Goal: Task Accomplishment & Management: Manage account settings

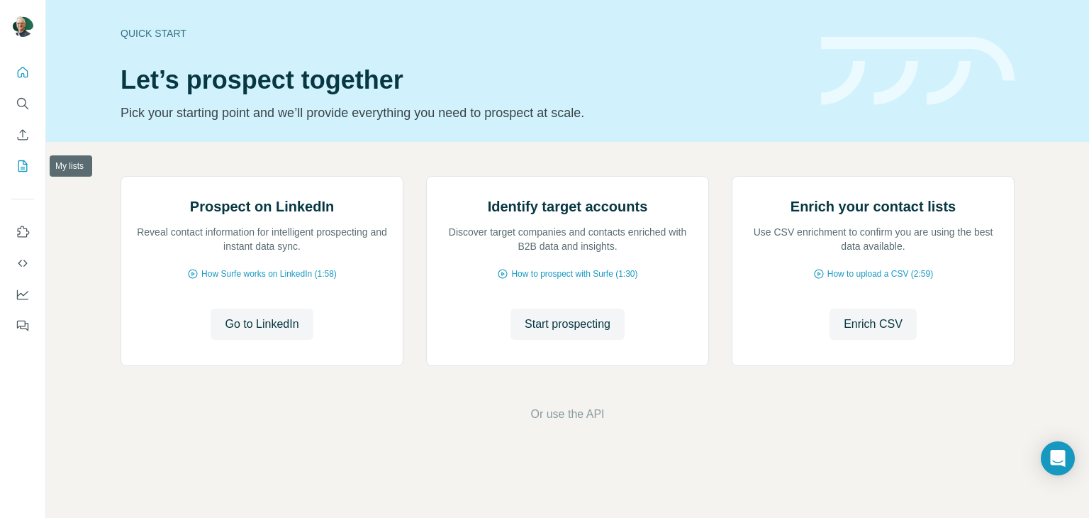
click at [26, 166] on icon "My lists" at bounding box center [23, 166] width 14 height 14
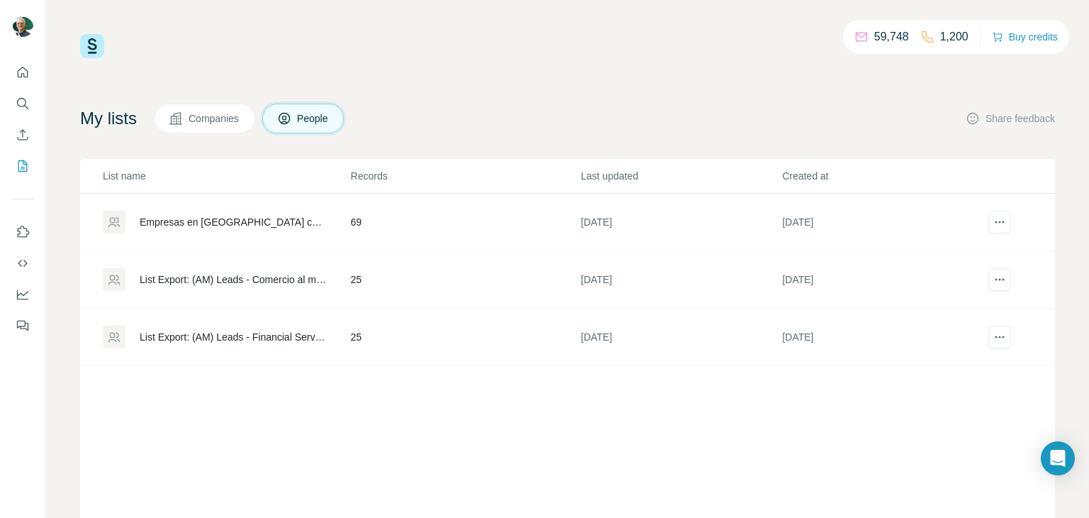
click at [184, 225] on div "Empresas en [GEOGRAPHIC_DATA] con PD" at bounding box center [233, 222] width 187 height 14
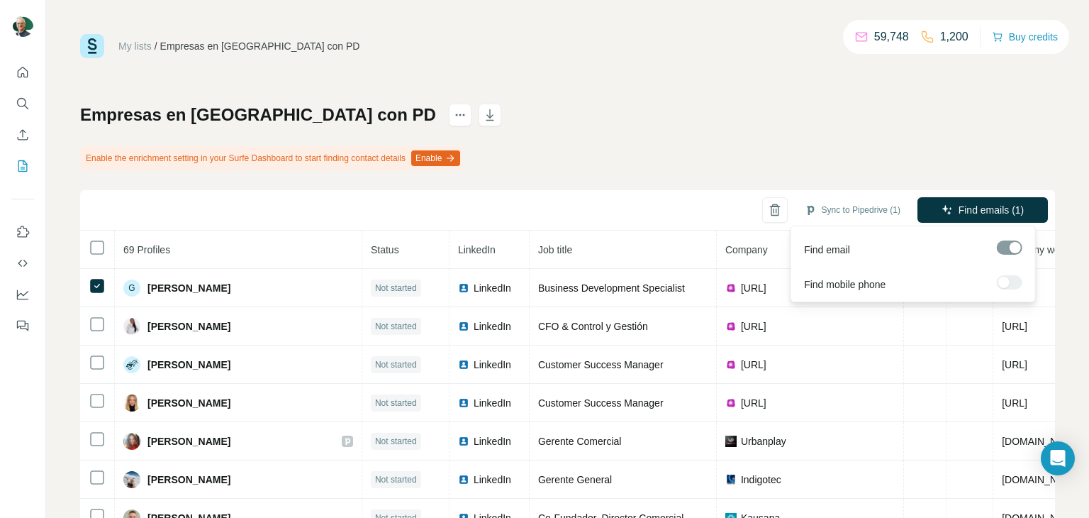
click at [1006, 284] on div at bounding box center [1010, 282] width 26 height 14
click at [962, 133] on div "Empresas en [GEOGRAPHIC_DATA] con PD Enable the enrichment setting in your Surf…" at bounding box center [567, 354] width 975 height 501
click at [1061, 459] on icon "Open Intercom Messenger" at bounding box center [1057, 458] width 16 height 18
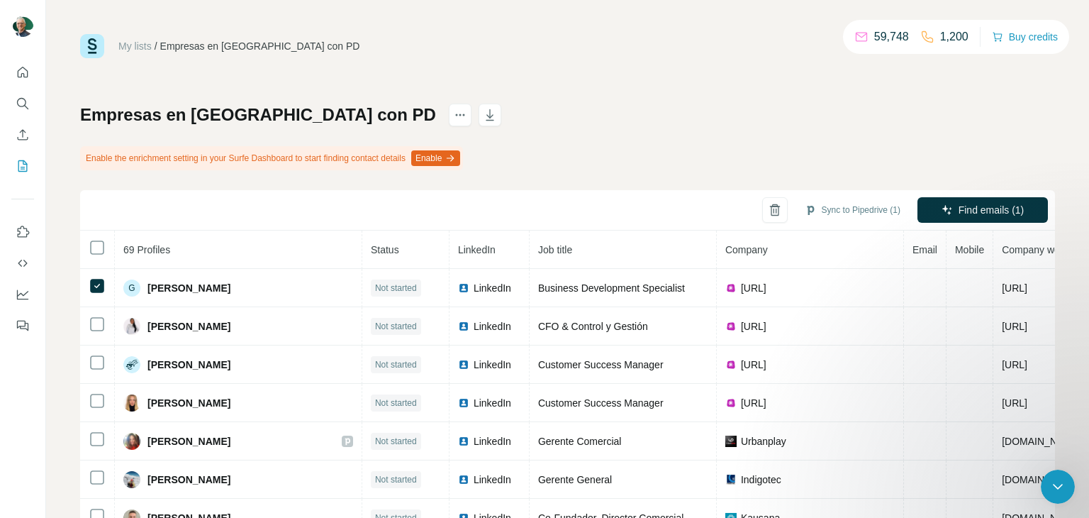
scroll to position [128, 0]
drag, startPoint x: 140, startPoint y: 814, endPoint x: 133, endPoint y: 538, distance: 275.9
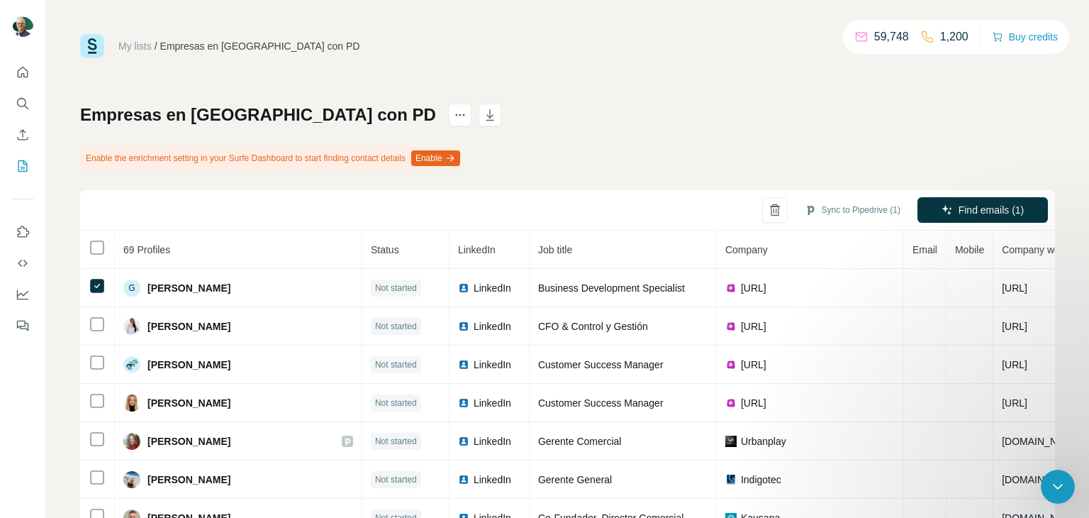
scroll to position [3827, 0]
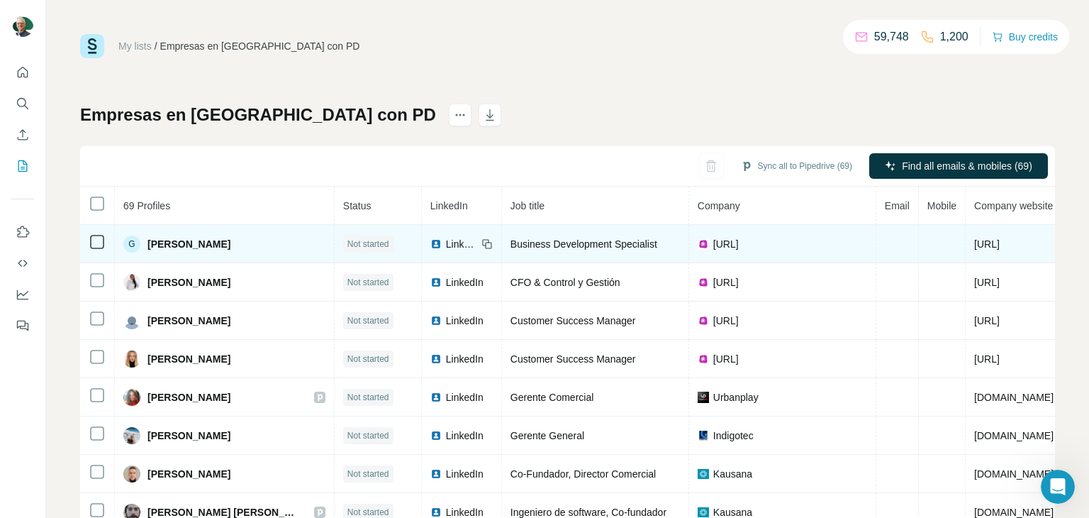
scroll to position [4749, 0]
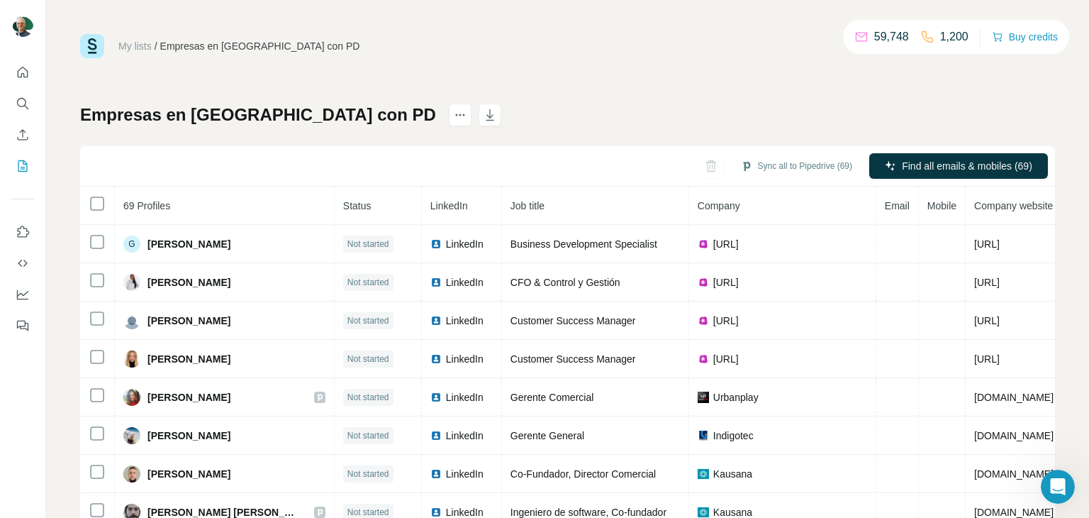
click at [524, 79] on div "My lists / Empresas en Chile con PD 59,748 1,200 Buy credits Empresas en Chile …" at bounding box center [567, 297] width 975 height 527
click at [16, 103] on icon "Search" at bounding box center [23, 103] width 14 height 14
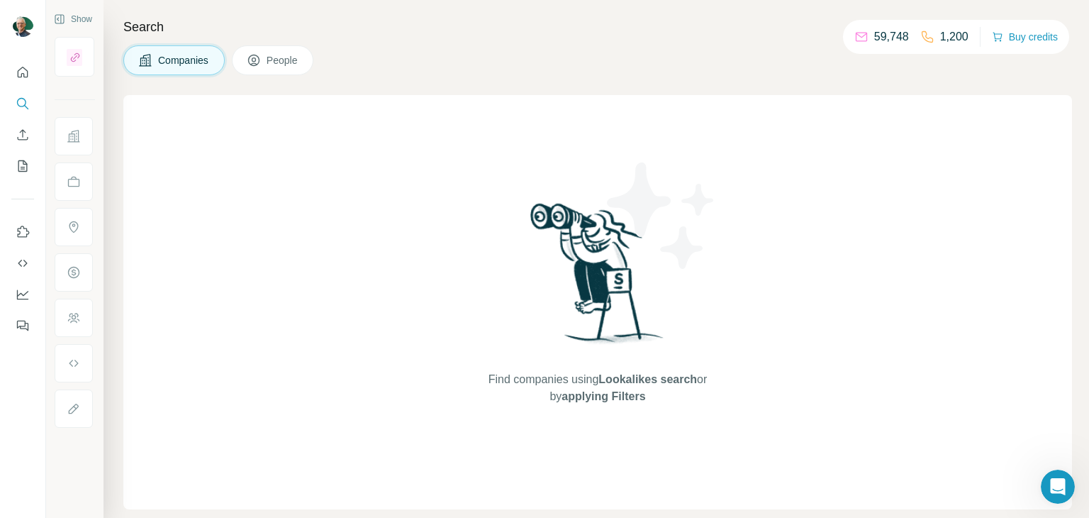
click at [287, 69] on button "People" at bounding box center [273, 60] width 82 height 30
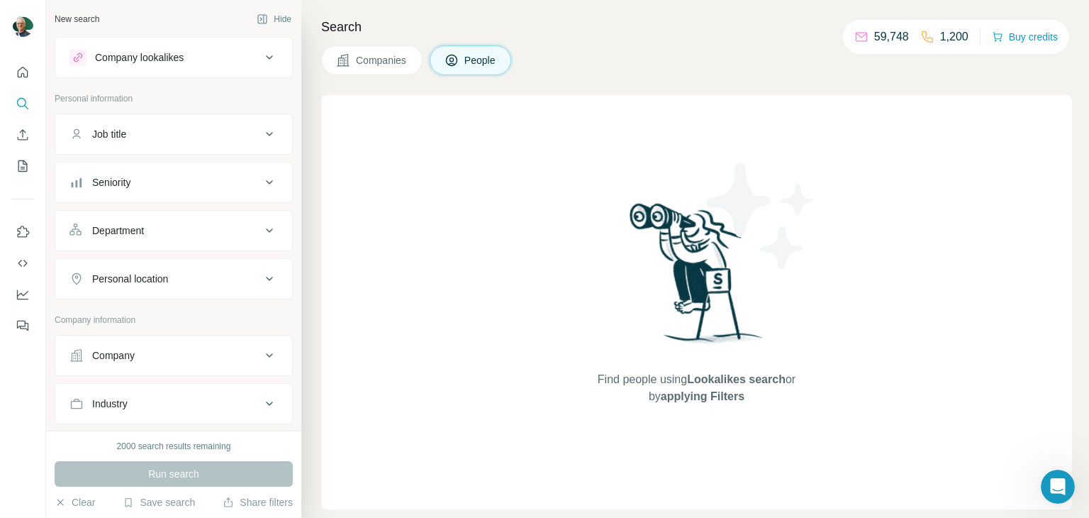
click at [386, 60] on span "Companies" at bounding box center [382, 60] width 52 height 14
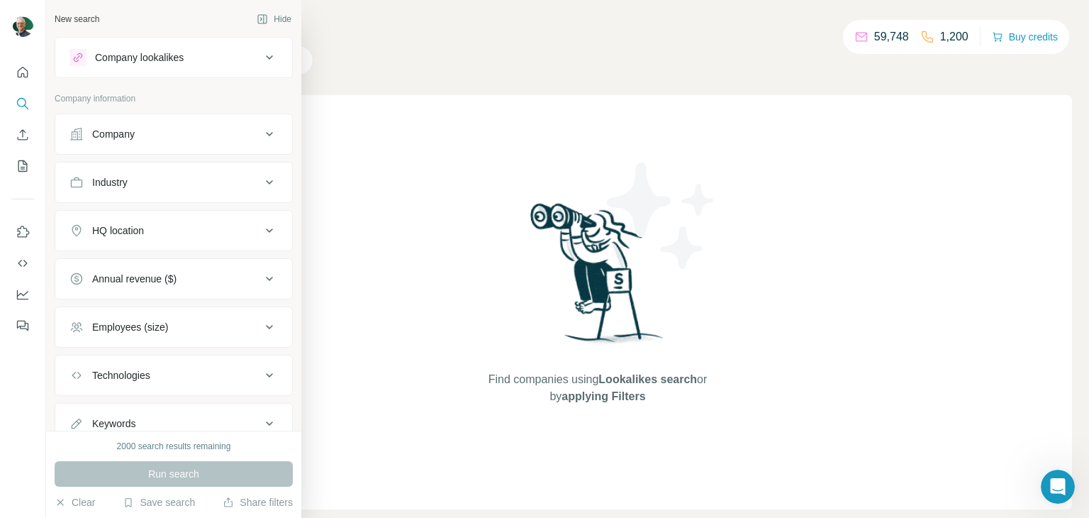
click at [159, 134] on div "Company" at bounding box center [164, 134] width 191 height 14
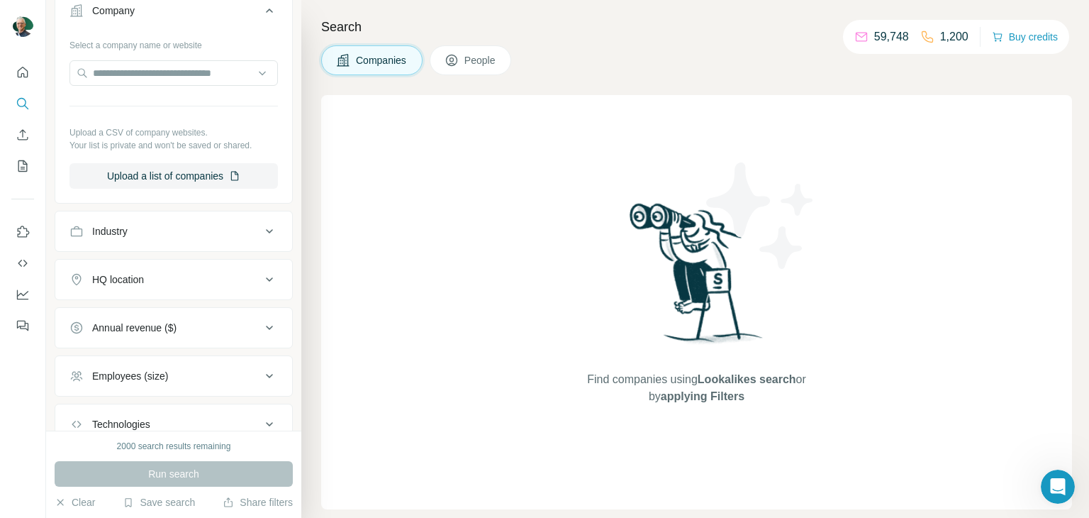
scroll to position [213, 0]
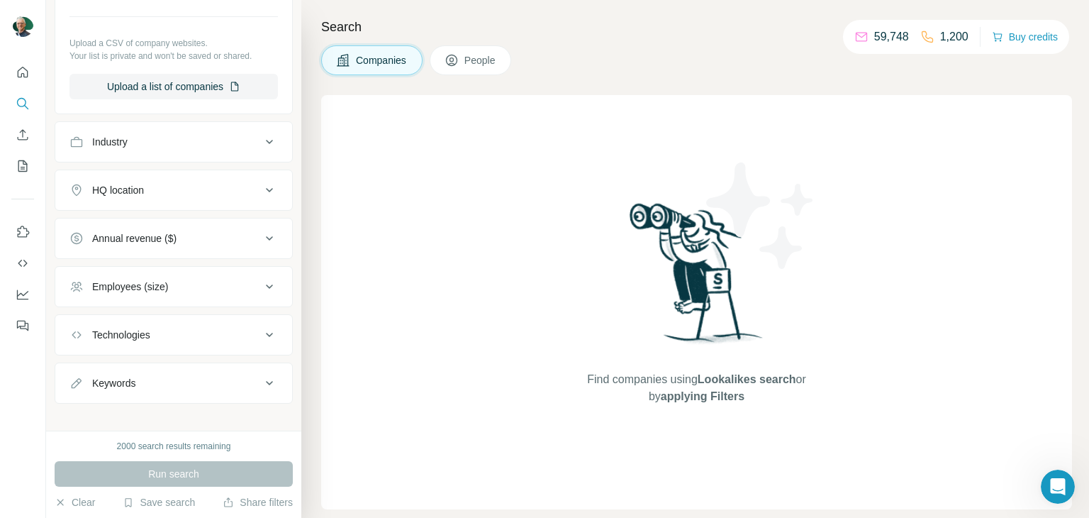
click at [170, 177] on button "HQ location" at bounding box center [173, 190] width 237 height 34
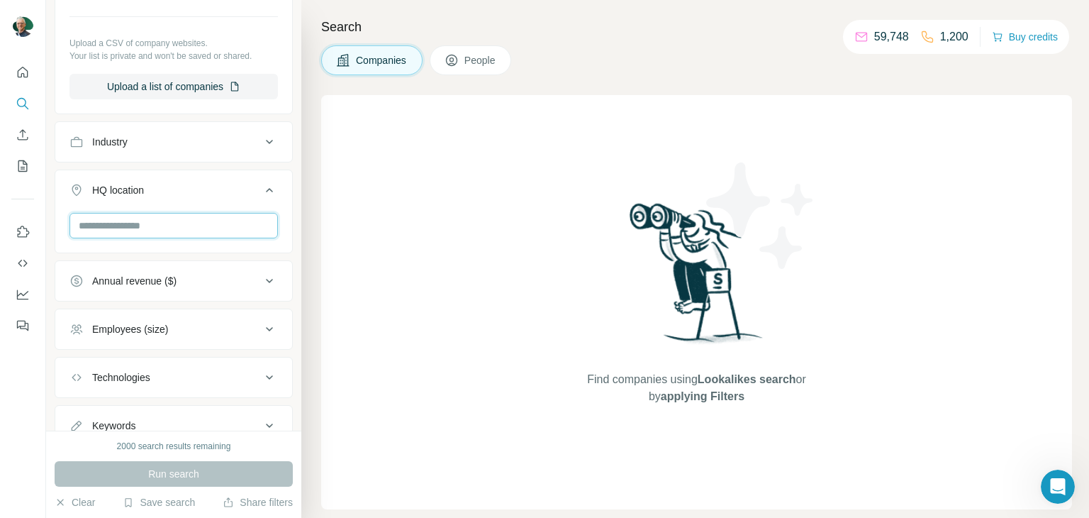
click at [191, 230] on input "text" at bounding box center [173, 226] width 208 height 26
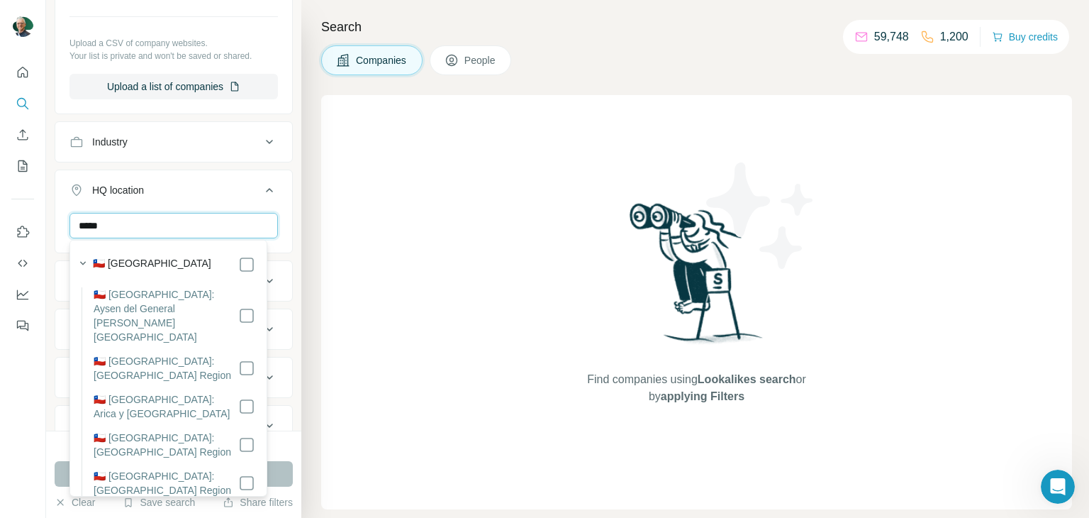
type input "*****"
click at [159, 261] on div "🇨🇱 Chile" at bounding box center [174, 264] width 162 height 17
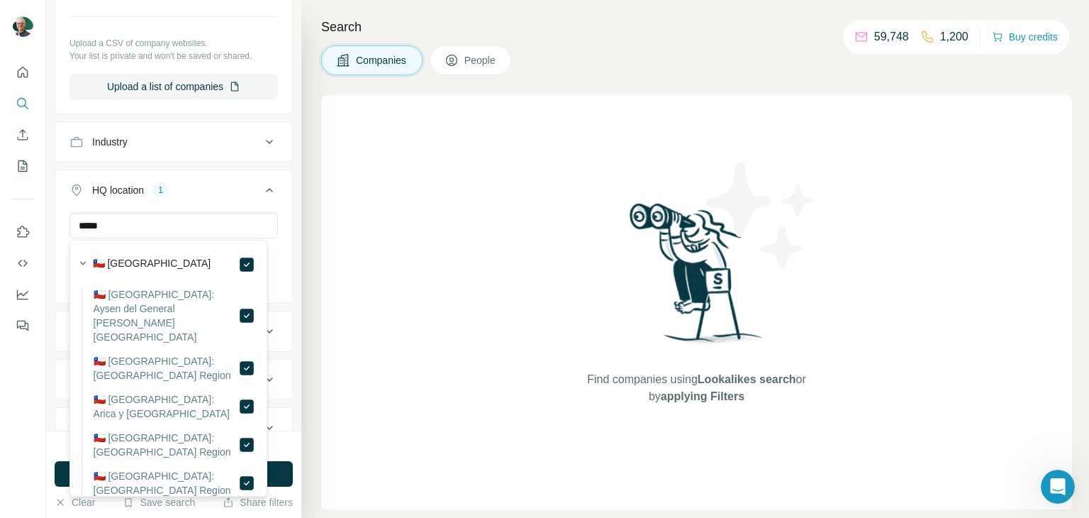
click at [262, 184] on icon at bounding box center [269, 190] width 17 height 17
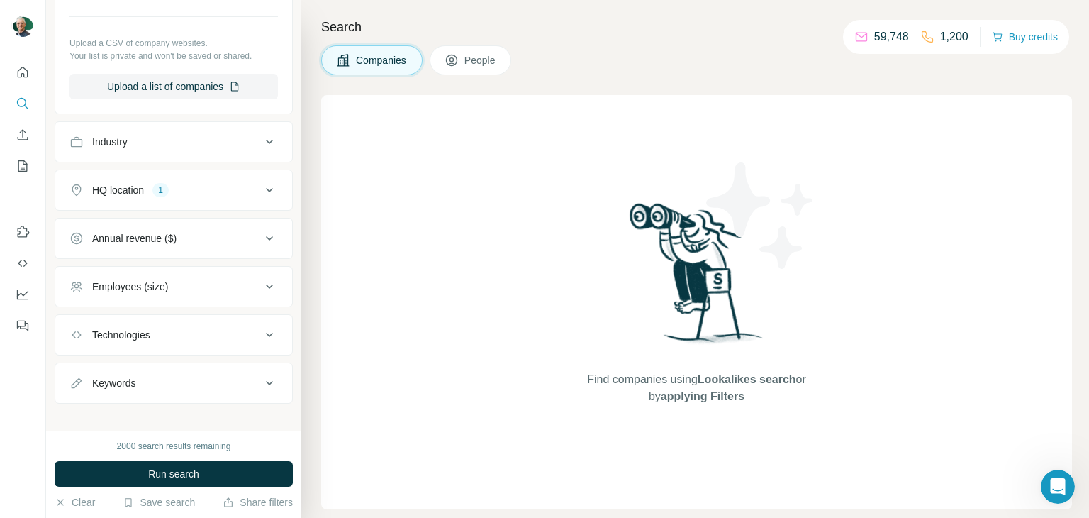
click at [207, 284] on div "Employees (size)" at bounding box center [164, 286] width 191 height 14
click at [77, 396] on icon at bounding box center [77, 396] width 17 height 17
click at [190, 479] on span "Run search" at bounding box center [173, 474] width 51 height 14
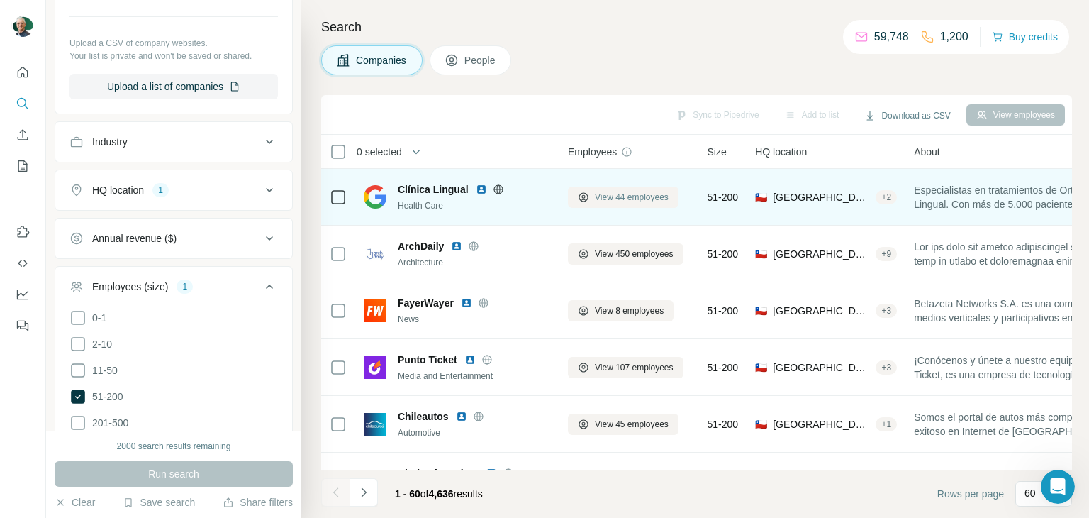
click at [634, 198] on span "View 44 employees" at bounding box center [632, 197] width 74 height 13
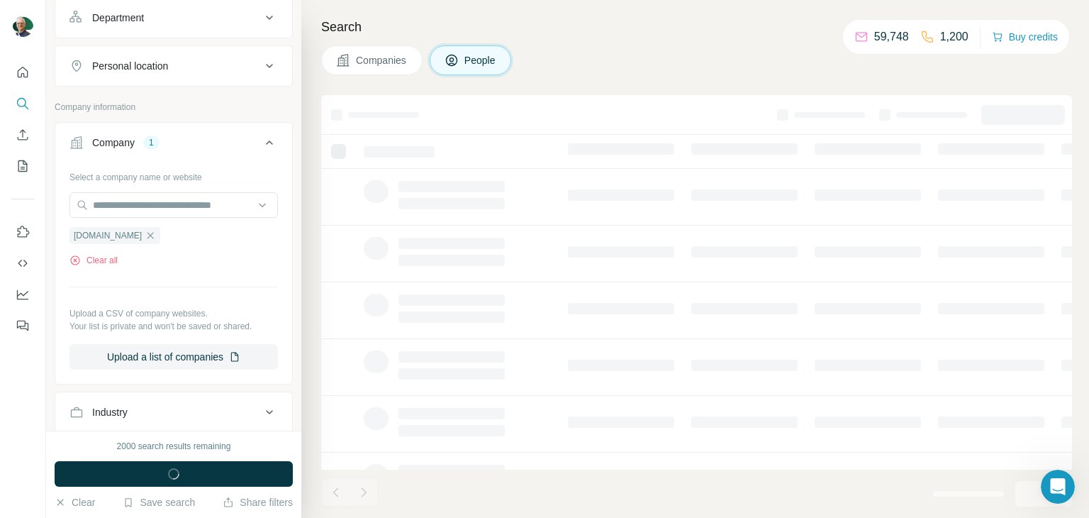
scroll to position [482, 0]
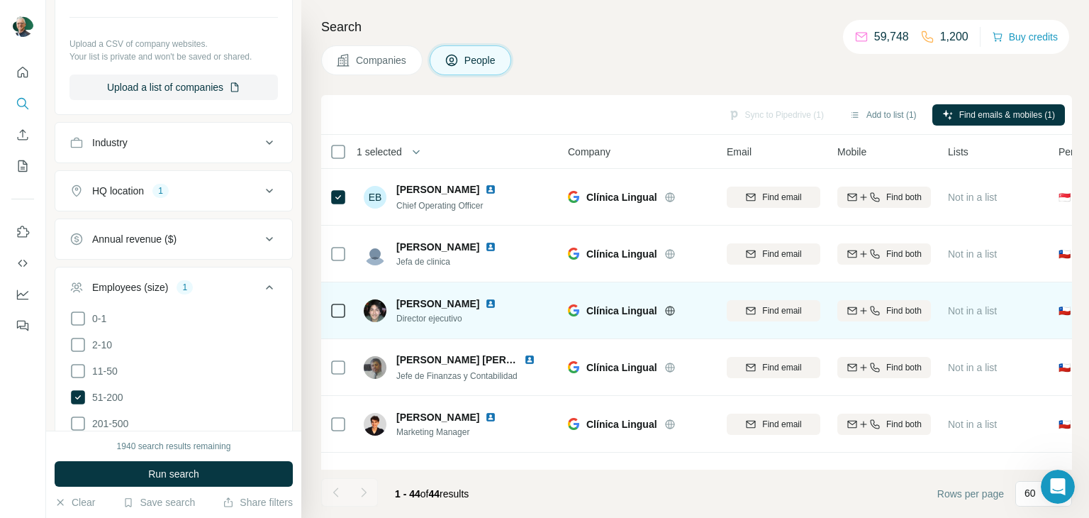
click at [335, 320] on div at bounding box center [338, 310] width 17 height 39
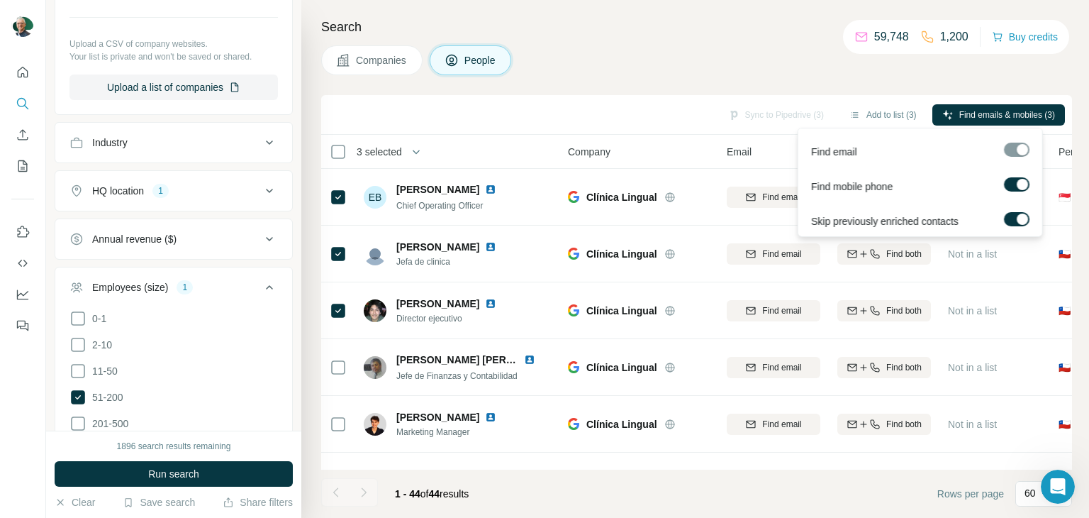
scroll to position [1, 0]
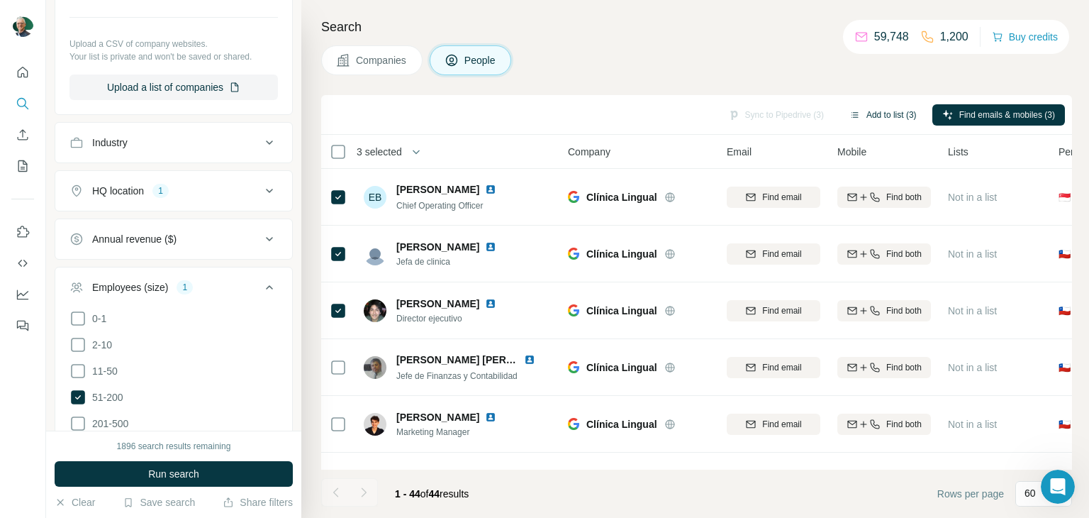
click at [876, 112] on button "Add to list (3)" at bounding box center [883, 114] width 87 height 21
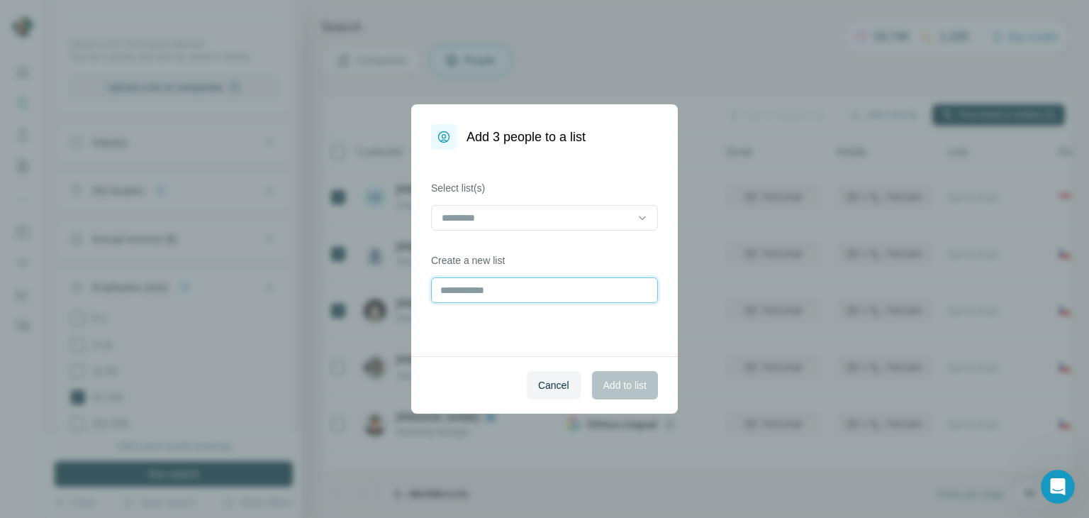
click at [519, 294] on input "text" at bounding box center [544, 290] width 227 height 26
type input "**********"
click at [642, 386] on span "Add to list" at bounding box center [624, 385] width 43 height 14
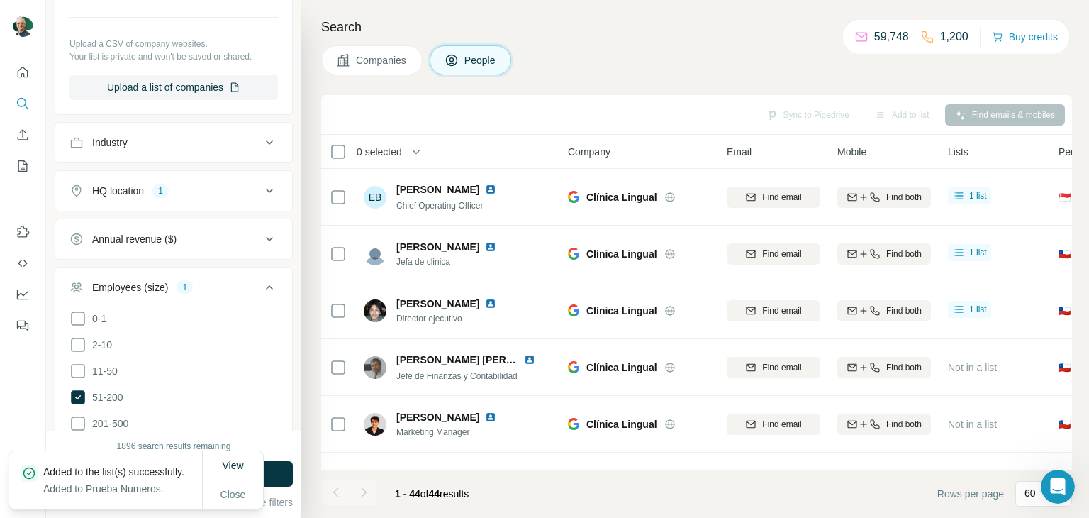
click at [237, 459] on span "View" at bounding box center [232, 464] width 21 height 11
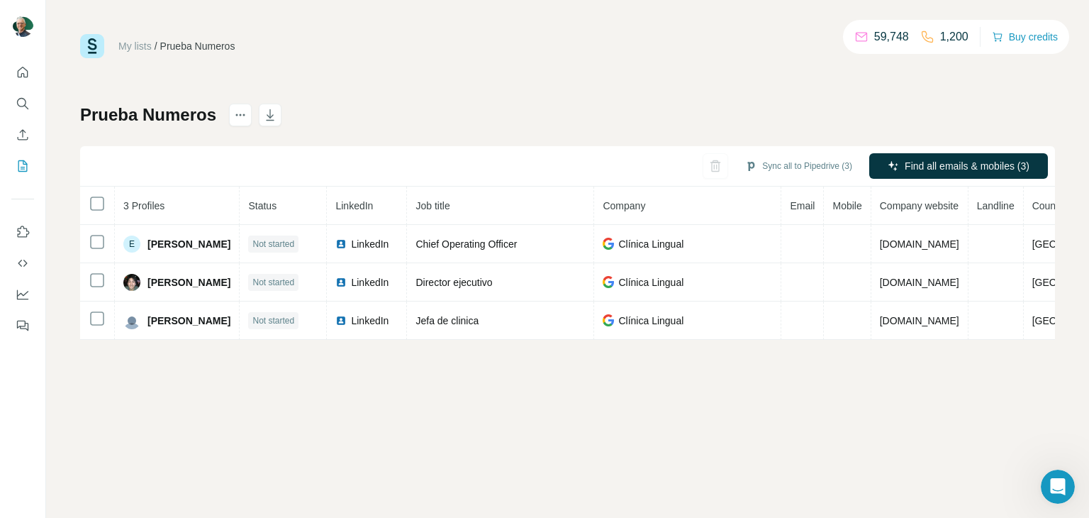
click at [207, 108] on h1 "Prueba Numeros" at bounding box center [148, 115] width 136 height 23
click at [204, 117] on h1 "Prueba Numeros" at bounding box center [148, 115] width 136 height 23
click at [235, 114] on icon "actions" at bounding box center [240, 115] width 14 height 14
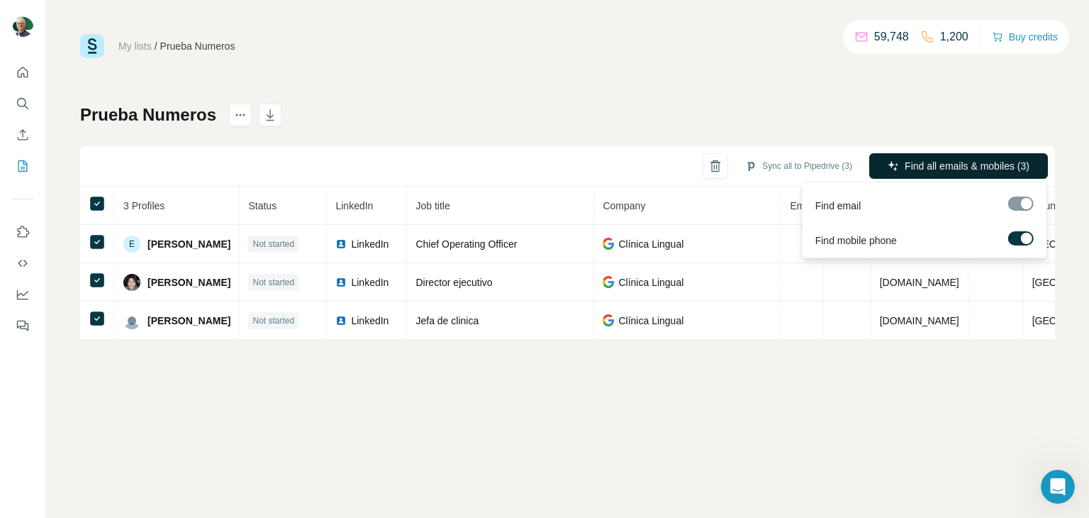
click at [971, 159] on span "Find all emails & mobiles (3)" at bounding box center [967, 166] width 125 height 14
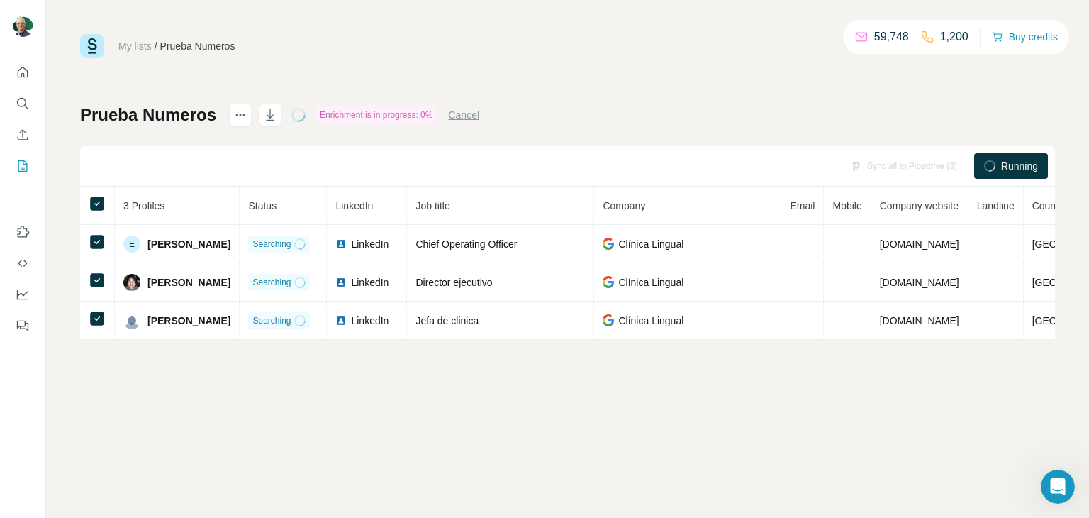
click at [577, 129] on div "Prueba Numeros Enrichment is in progress: 0% Cancel Sync all to Pipedrive (3) R…" at bounding box center [567, 222] width 975 height 236
click at [716, 109] on div "Prueba Numeros Enrichment is in progress: 0% Cancel Sync all to Pipedrive (3) R…" at bounding box center [567, 222] width 975 height 236
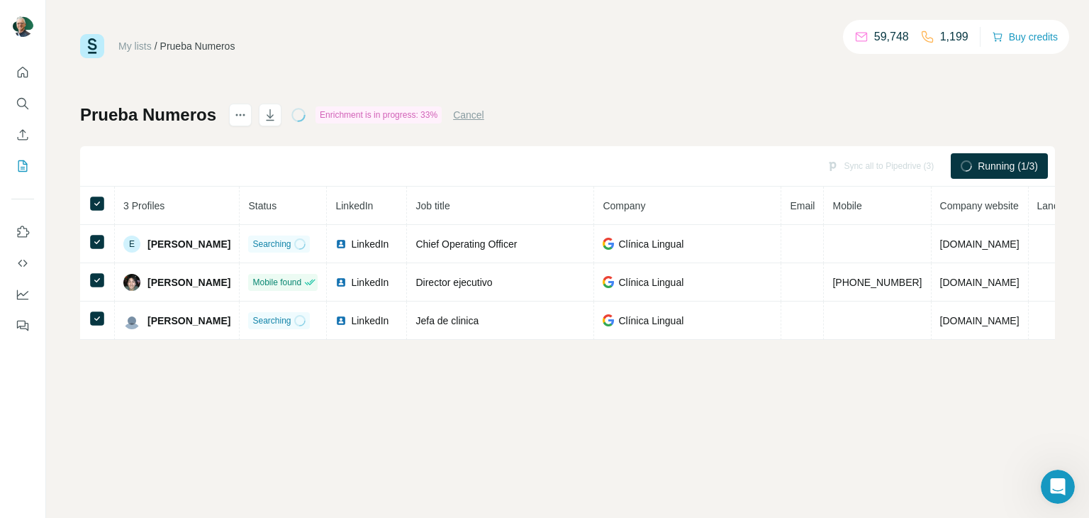
click at [776, 466] on div "My lists / Prueba Numeros 59,748 1,199 Buy credits Prueba Numeros Enrichment is…" at bounding box center [567, 259] width 1043 height 518
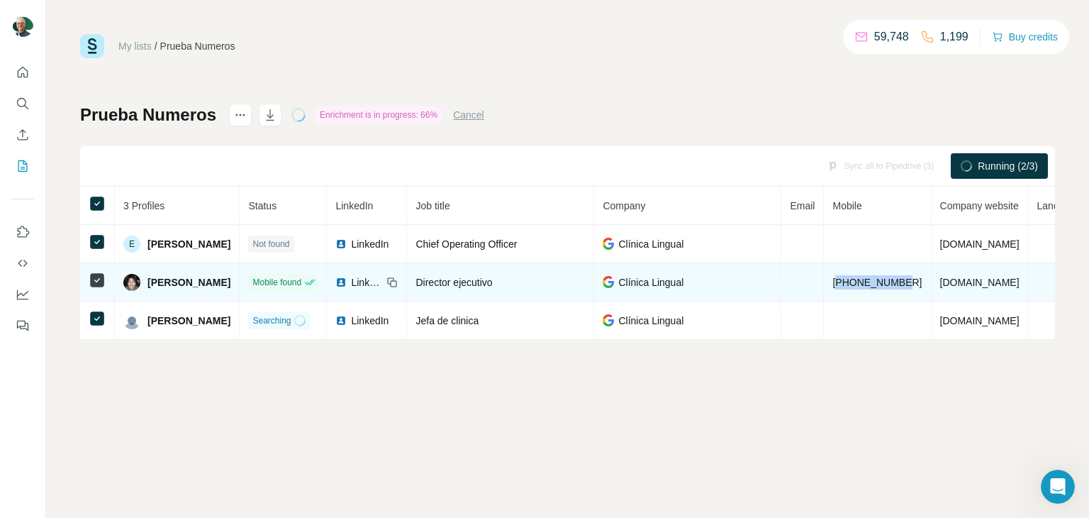
drag, startPoint x: 826, startPoint y: 281, endPoint x: 899, endPoint y: 285, distance: 73.2
click at [899, 285] on td "+56934908646" at bounding box center [877, 282] width 107 height 38
click at [871, 280] on span "+56934908646" at bounding box center [876, 282] width 89 height 11
drag, startPoint x: 898, startPoint y: 279, endPoint x: 814, endPoint y: 280, distance: 84.4
click at [824, 280] on td "+56934908646" at bounding box center [877, 282] width 107 height 38
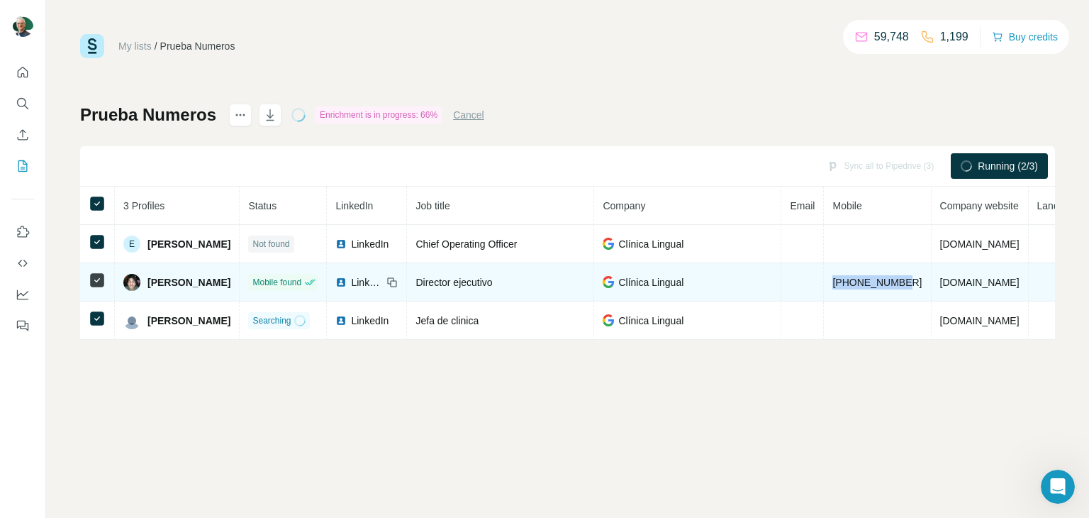
click at [855, 281] on span "+56934908646" at bounding box center [876, 282] width 89 height 11
drag, startPoint x: 820, startPoint y: 278, endPoint x: 901, endPoint y: 279, distance: 80.8
click at [902, 278] on td "+56934908646" at bounding box center [877, 282] width 107 height 38
click at [878, 278] on span "+56934908646" at bounding box center [876, 282] width 89 height 11
drag, startPoint x: 821, startPoint y: 284, endPoint x: 896, endPoint y: 281, distance: 75.2
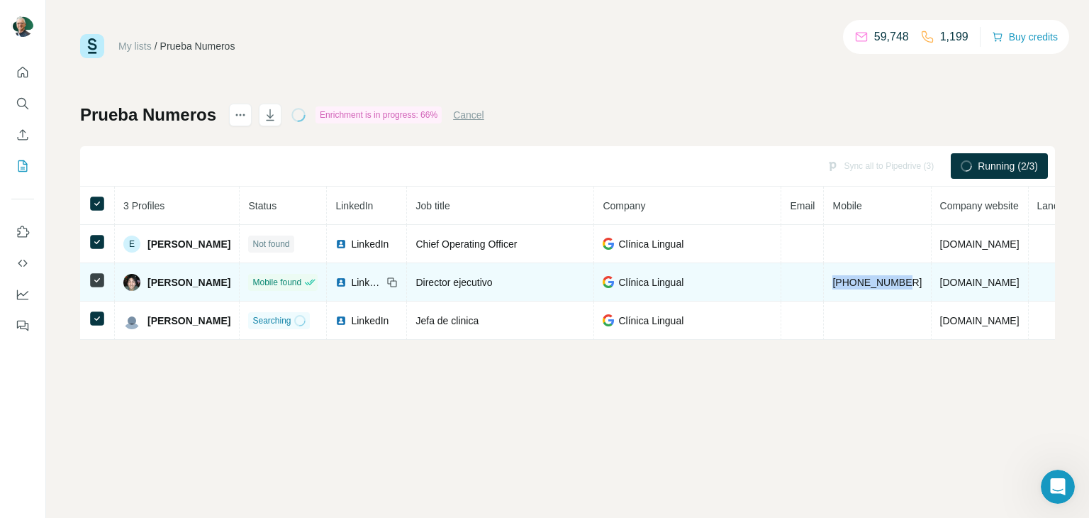
click at [898, 281] on td "+56934908646" at bounding box center [877, 282] width 107 height 38
click at [896, 281] on span "+56934908646" at bounding box center [876, 282] width 89 height 11
drag, startPoint x: 824, startPoint y: 285, endPoint x: 856, endPoint y: 285, distance: 31.9
click at [885, 284] on td "+56934908646" at bounding box center [877, 282] width 107 height 38
click at [850, 284] on span "+56934908646" at bounding box center [876, 282] width 89 height 11
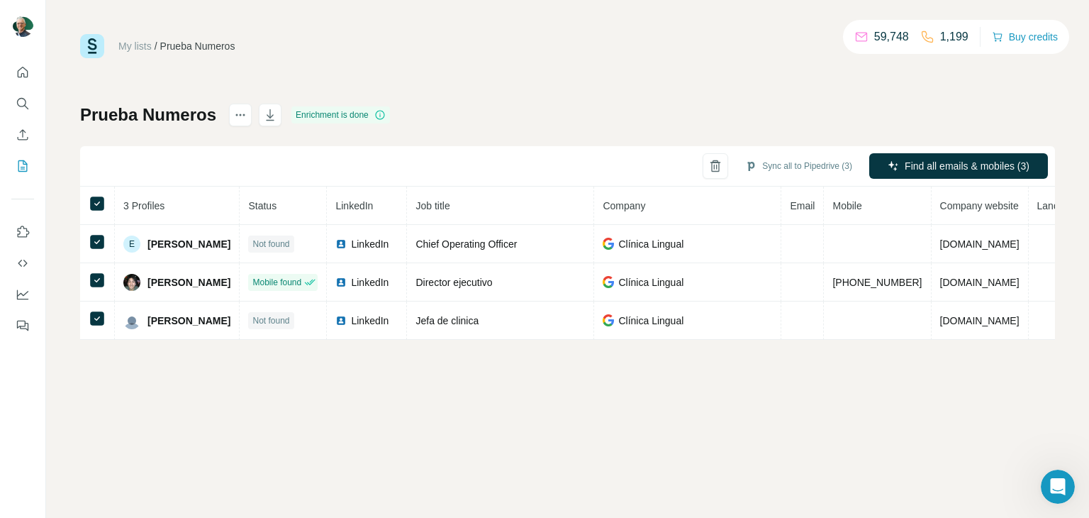
click at [294, 412] on div "My lists / Prueba Numeros 59,748 1,199 Buy credits Prueba Numeros Enrichment is…" at bounding box center [567, 259] width 1043 height 518
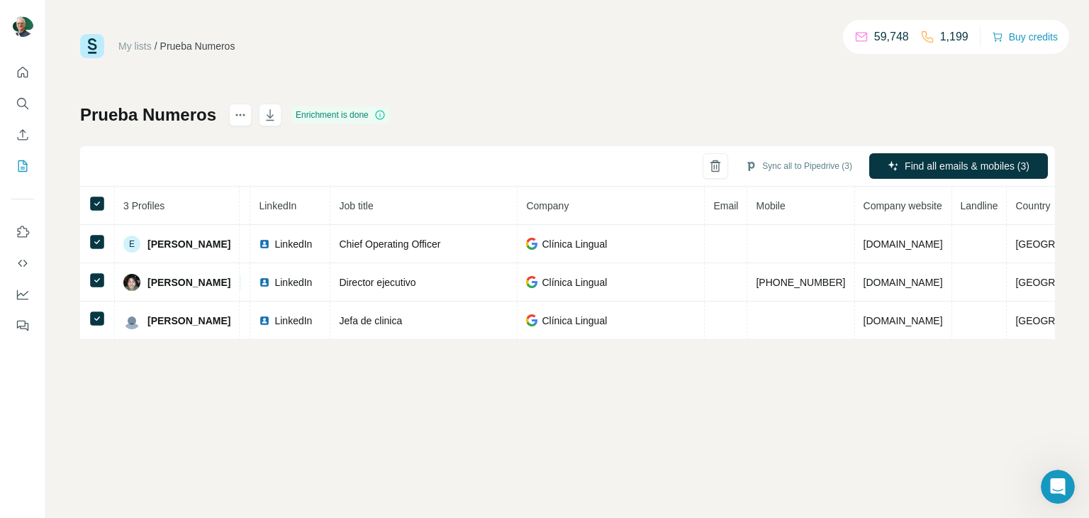
click at [714, 413] on div "My lists / Prueba Numeros 59,748 1,199 Buy credits Prueba Numeros Enrichment is…" at bounding box center [567, 259] width 1043 height 518
